Goal: Task Accomplishment & Management: Use online tool/utility

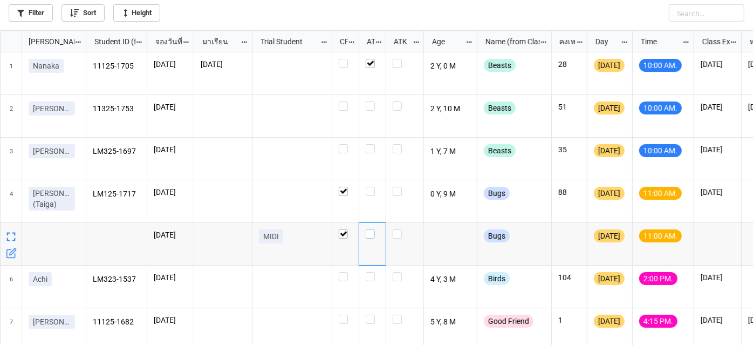
click at [373, 229] on label "grid" at bounding box center [372, 229] width 13 height 0
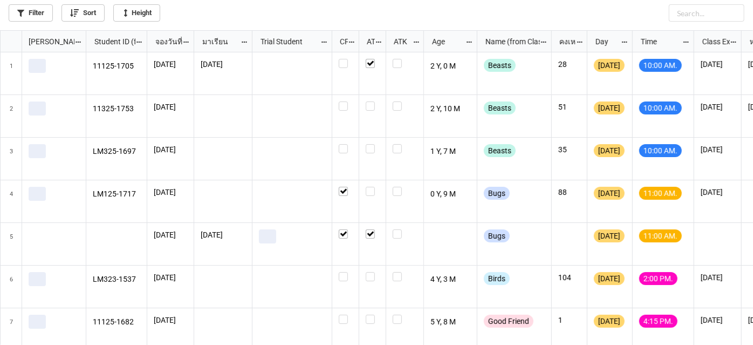
scroll to position [308, 747]
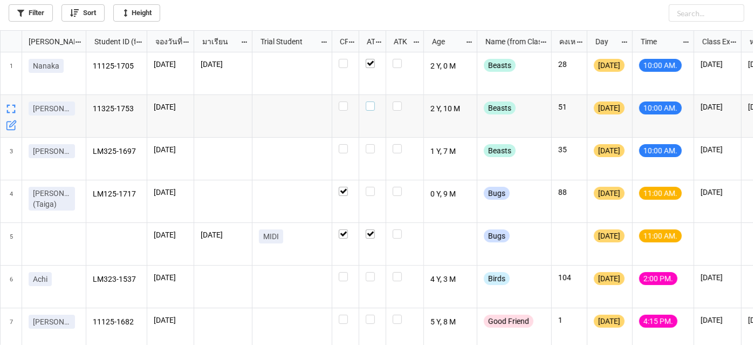
click at [371, 101] on label "grid" at bounding box center [372, 101] width 13 height 0
click at [371, 106] on div "grid" at bounding box center [372, 116] width 27 height 43
click at [373, 154] on div "grid" at bounding box center [372, 159] width 27 height 43
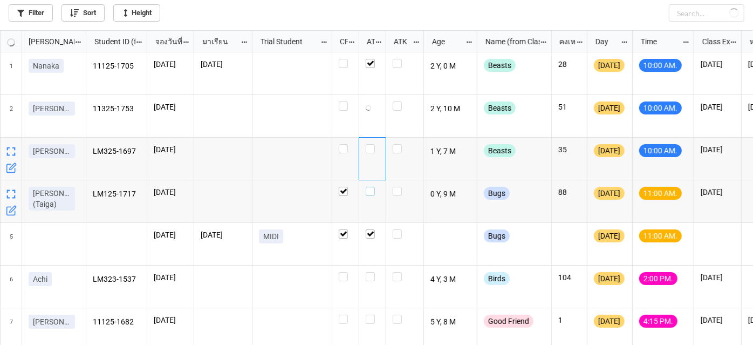
click at [371, 187] on label "grid" at bounding box center [372, 187] width 13 height 0
click at [371, 192] on div "grid" at bounding box center [372, 201] width 27 height 43
click at [374, 144] on label "grid" at bounding box center [372, 144] width 13 height 0
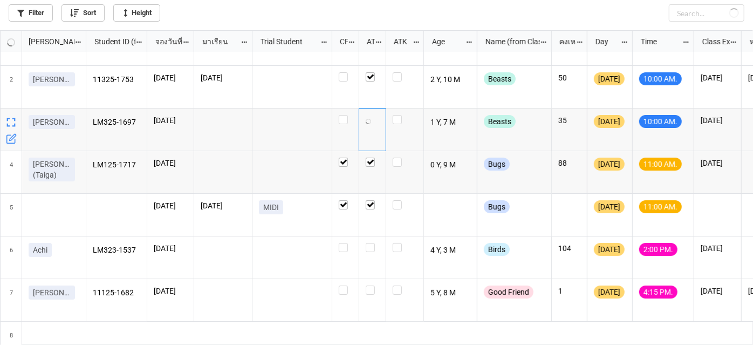
checkbox input "true"
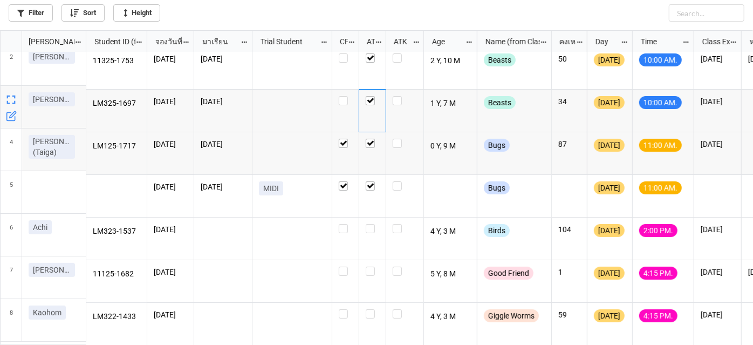
scroll to position [52, 0]
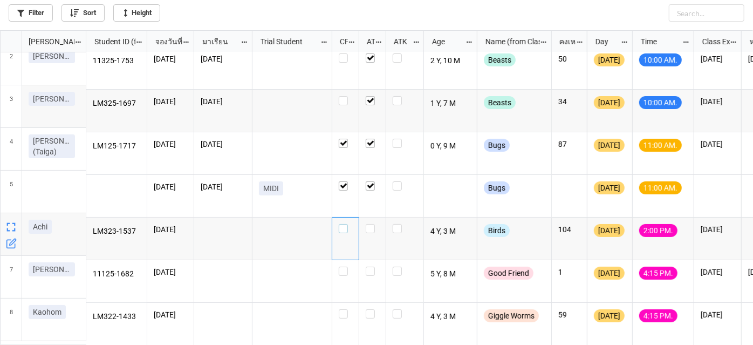
click at [346, 224] on label "grid" at bounding box center [345, 224] width 13 height 0
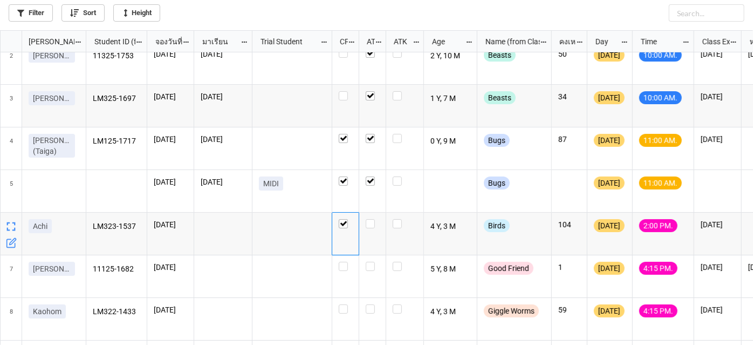
scroll to position [138, 0]
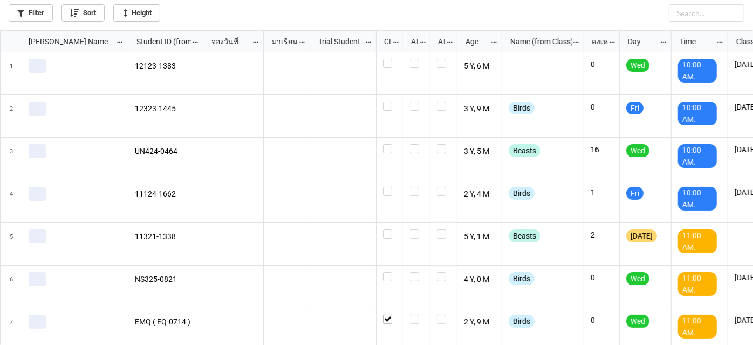
scroll to position [308, 747]
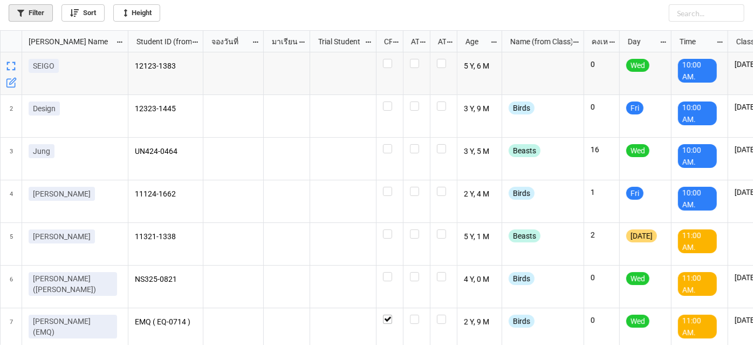
click at [39, 13] on link "Filter" at bounding box center [31, 12] width 44 height 17
click at [24, 8] on link "Filter" at bounding box center [31, 12] width 44 height 17
click at [35, 11] on link "Filter" at bounding box center [31, 12] width 44 height 17
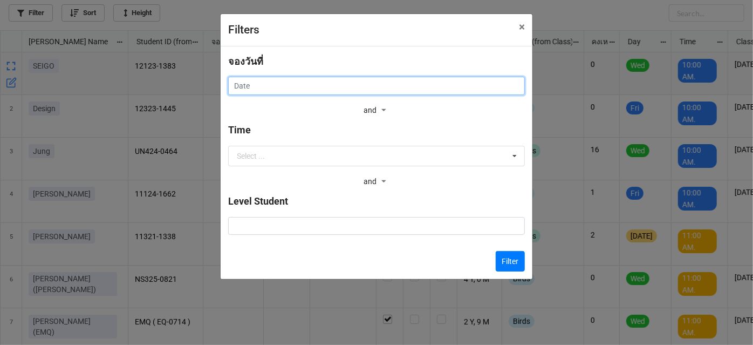
click at [240, 93] on input "text" at bounding box center [376, 86] width 297 height 18
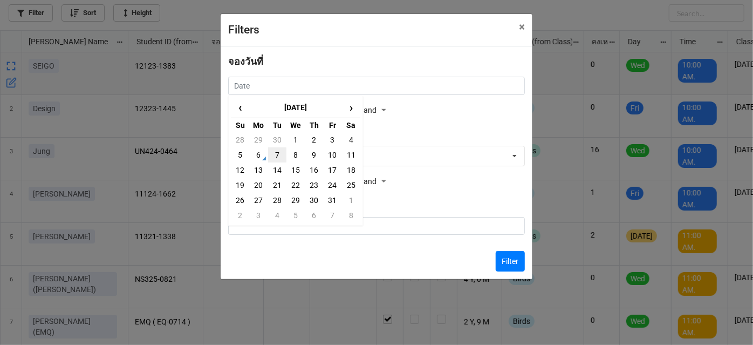
click at [272, 149] on td "7" at bounding box center [277, 154] width 18 height 15
type input "[DATE]"
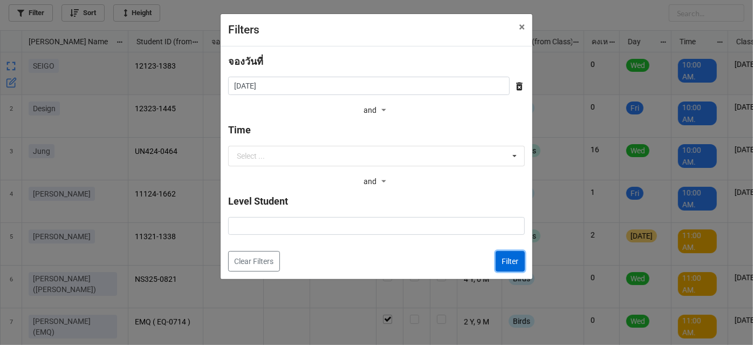
click at [515, 266] on button "Filter" at bounding box center [510, 261] width 29 height 20
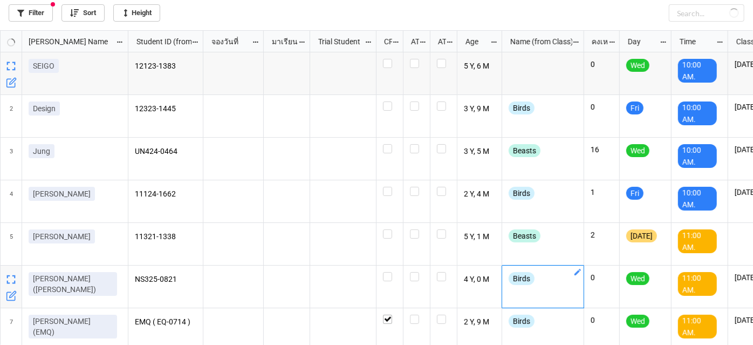
click at [514, 266] on div "Birds" at bounding box center [543, 286] width 82 height 43
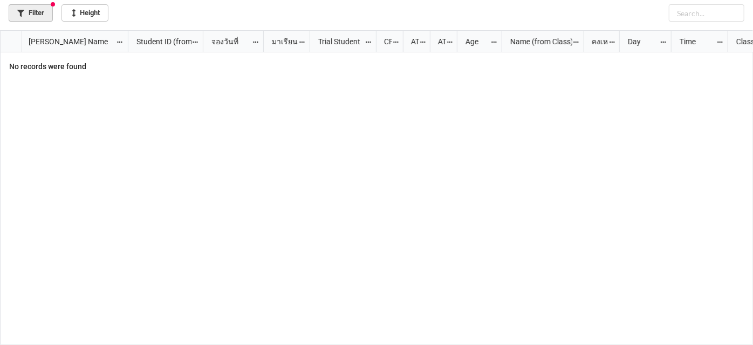
click at [28, 10] on link "Filter" at bounding box center [31, 12] width 44 height 17
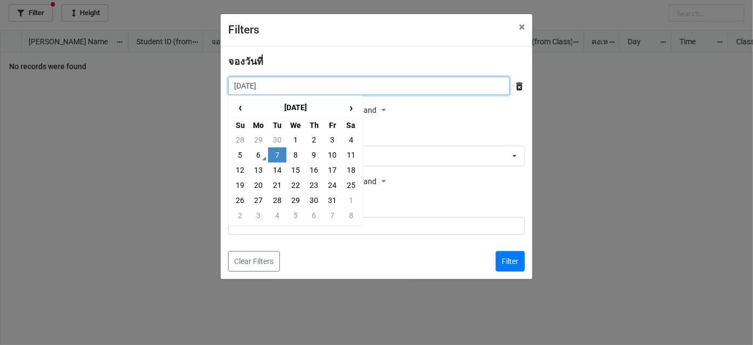
click at [482, 84] on input "[DATE]" at bounding box center [368, 86] width 281 height 18
click at [274, 155] on td "7" at bounding box center [277, 154] width 18 height 15
click at [274, 155] on input "text" at bounding box center [377, 155] width 296 height 19
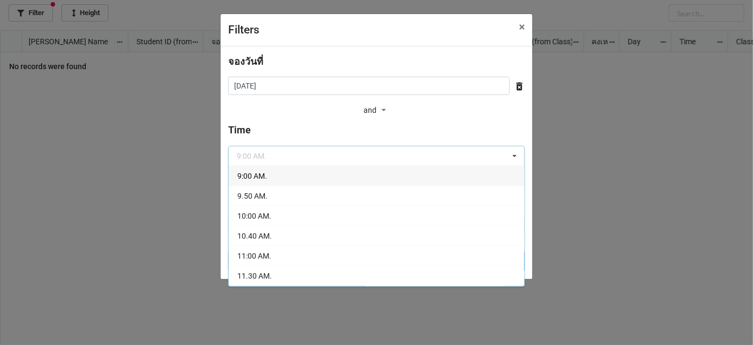
click at [580, 244] on div "Filters × Close จองวันที่ [DATE] ‹ [DATE] › Su Mo Tu We Th Fr Sa 28 29 30 1 2 3…" at bounding box center [376, 172] width 753 height 345
click at [580, 244] on div "grid" at bounding box center [440, 198] width 625 height 293
